Goal: Complete application form

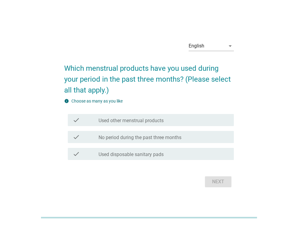
click at [186, 133] on div "check_box_outline_blank No period during the past three months" at bounding box center [164, 136] width 131 height 7
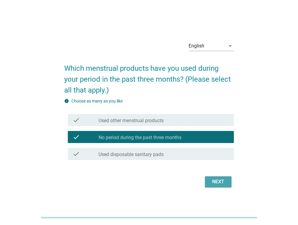
click at [209, 179] on button "Next" at bounding box center [218, 181] width 27 height 11
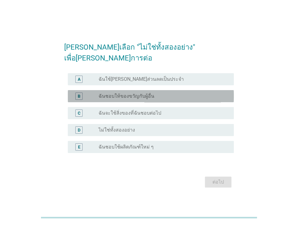
click at [126, 93] on label "ฉันชอบให้ของขวัญกับผู้อื่น" at bounding box center [127, 96] width 56 height 6
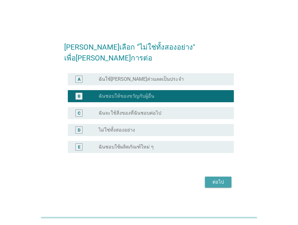
click at [209, 176] on button "ต่อไป" at bounding box center [218, 181] width 27 height 11
